Goal: Transaction & Acquisition: Book appointment/travel/reservation

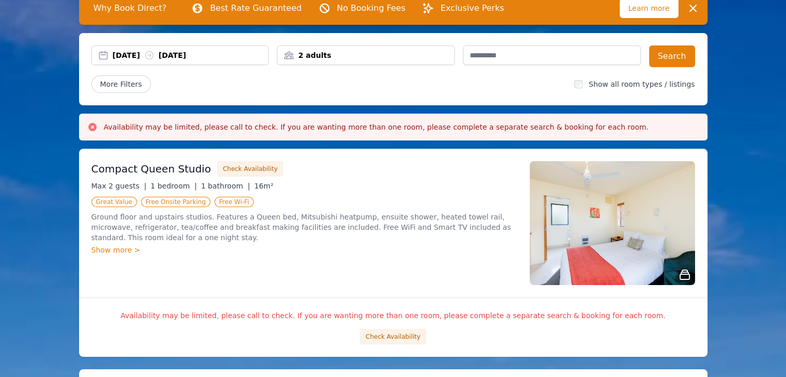
scroll to position [83, 0]
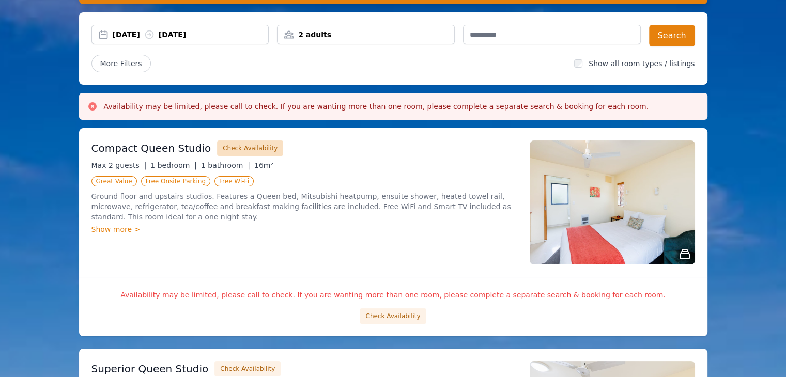
click at [246, 149] on button "Check Availability" at bounding box center [250, 149] width 66 height 16
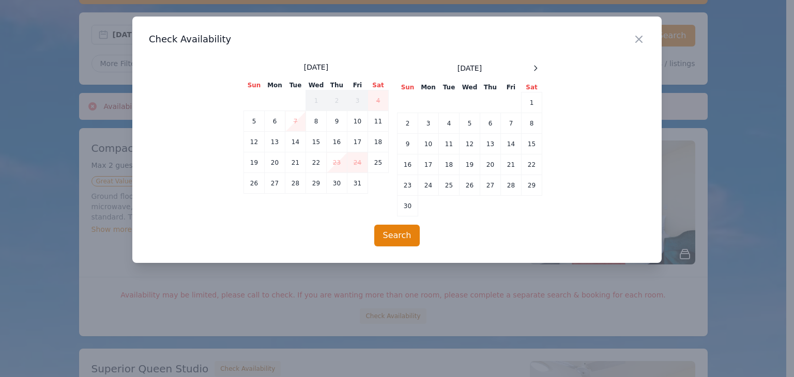
click at [297, 120] on td "7" at bounding box center [295, 121] width 21 height 21
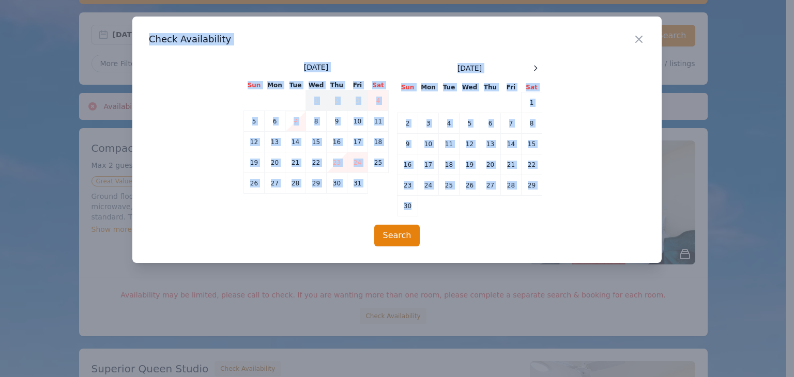
drag, startPoint x: 283, startPoint y: 316, endPoint x: 541, endPoint y: 205, distance: 280.7
click at [541, 205] on div "Close Check Availability October 2025 Sun Mon Tue Wed Thu Fri Sat 1 2 3 4 5 6 7…" at bounding box center [397, 188] width 794 height 377
click at [636, 39] on icon "button" at bounding box center [639, 39] width 12 height 12
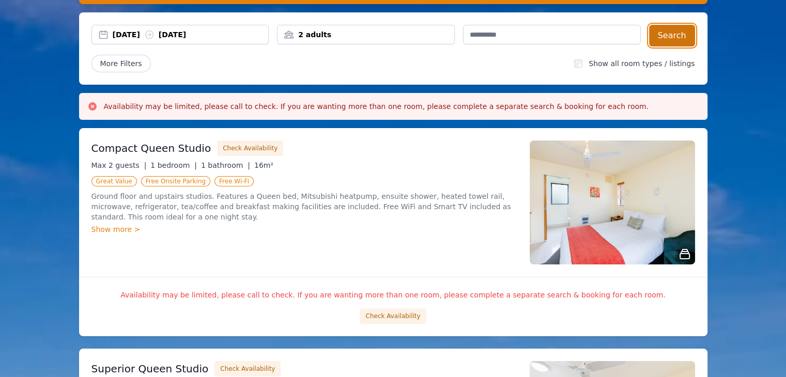
click at [668, 36] on button "Search" at bounding box center [672, 36] width 46 height 22
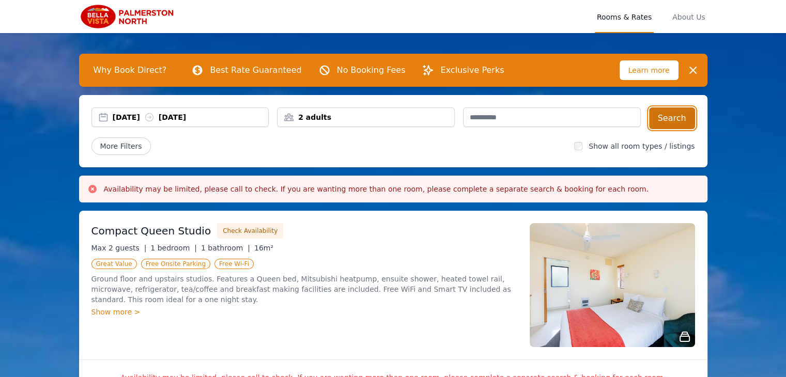
click at [677, 117] on button "Search" at bounding box center [672, 119] width 46 height 22
click at [131, 313] on div "Show more >" at bounding box center [305, 312] width 426 height 10
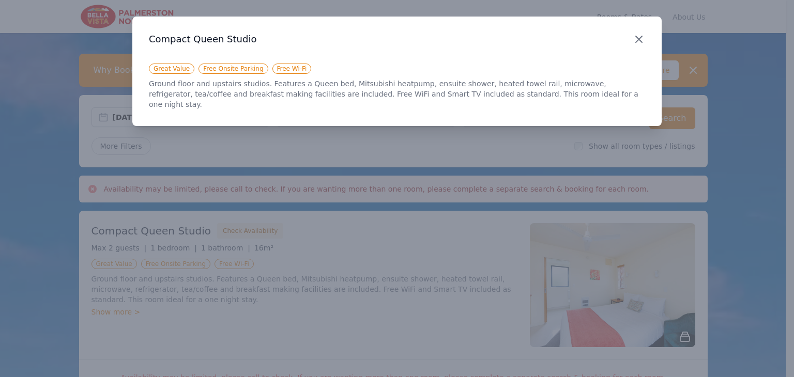
click at [640, 35] on icon "button" at bounding box center [639, 39] width 12 height 12
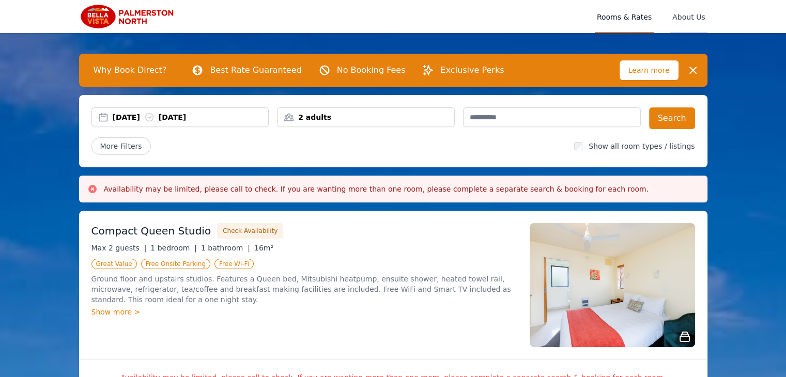
click at [682, 16] on span "About Us" at bounding box center [689, 16] width 37 height 33
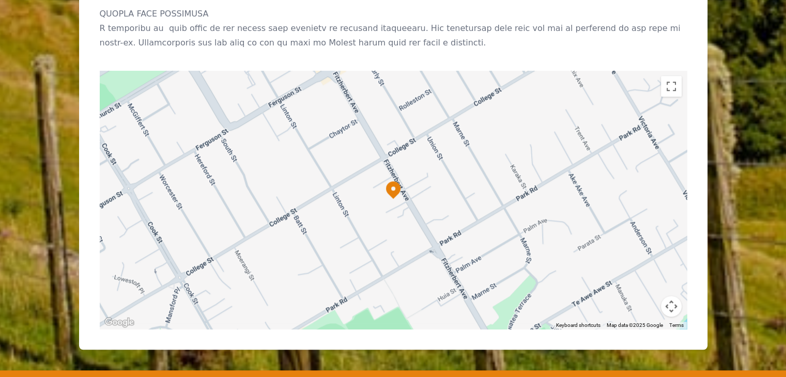
scroll to position [1122, 0]
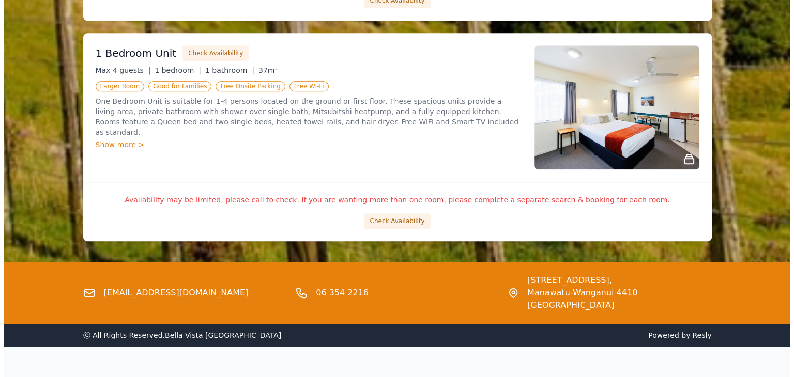
scroll to position [1078, 0]
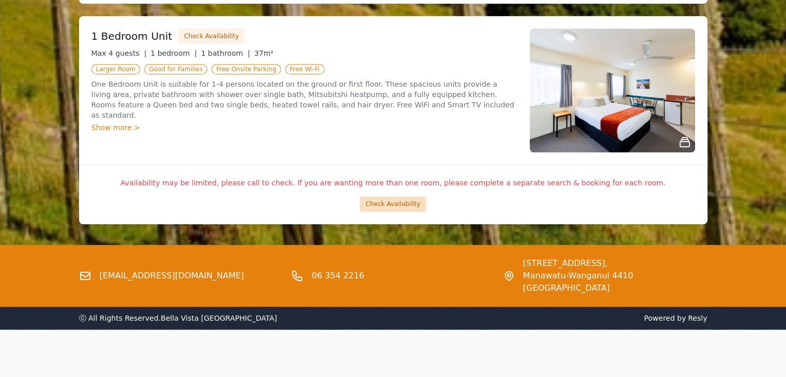
click at [411, 202] on button "Check Availability" at bounding box center [393, 204] width 66 height 16
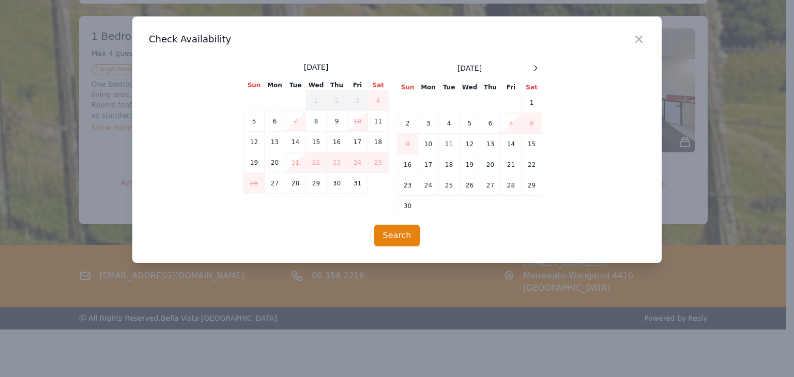
click at [295, 121] on td "7" at bounding box center [295, 121] width 21 height 21
click at [316, 119] on td "8" at bounding box center [316, 121] width 21 height 21
click at [391, 240] on button "Search" at bounding box center [397, 236] width 46 height 22
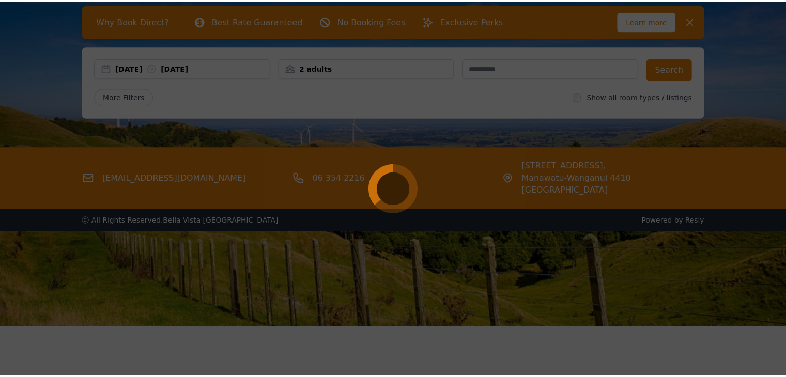
scroll to position [50, 0]
